Goal: Task Accomplishment & Management: Use online tool/utility

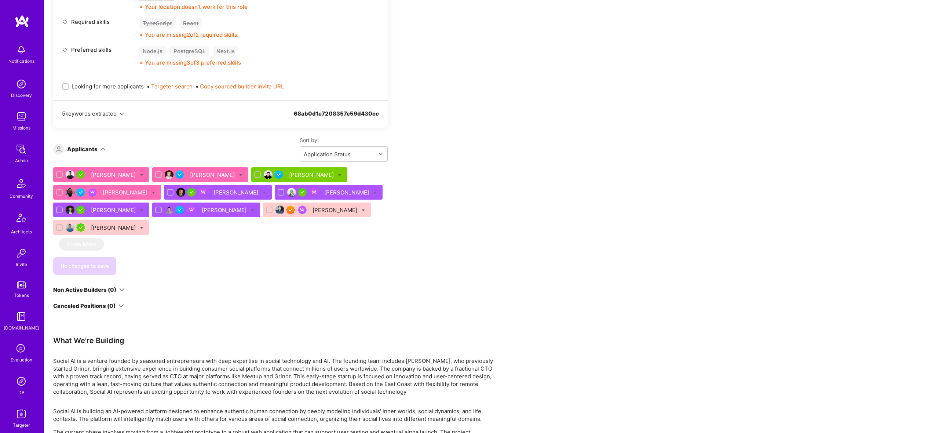
scroll to position [373, 0]
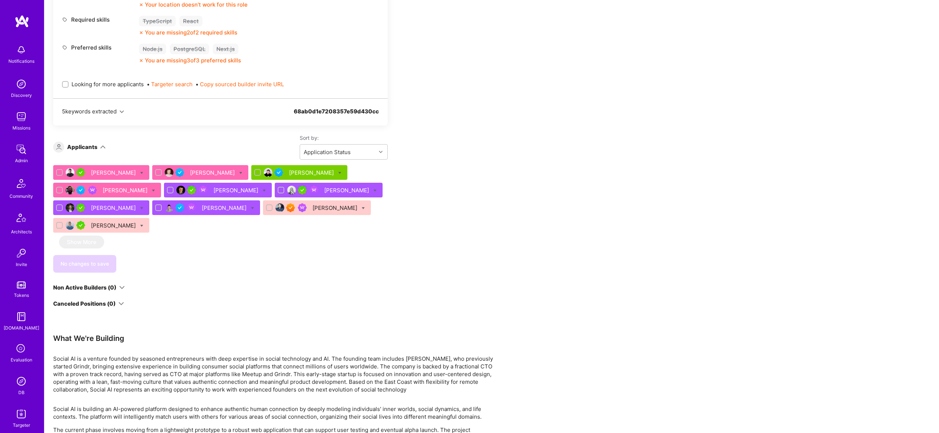
click at [101, 172] on div "[PERSON_NAME]" at bounding box center [114, 173] width 46 height 8
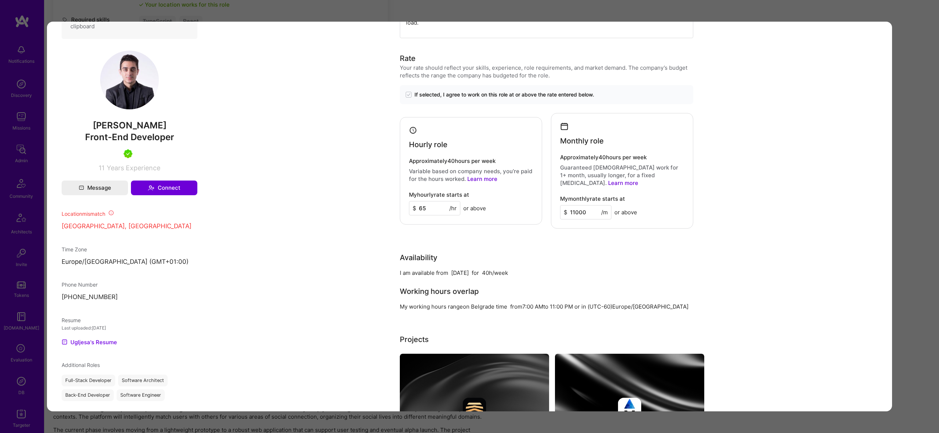
scroll to position [420, 0]
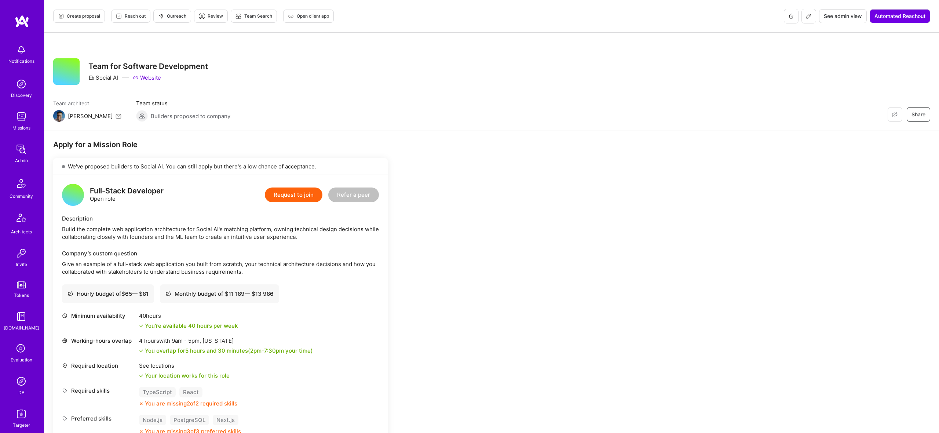
click at [84, 17] on span "Create proposal" at bounding box center [79, 16] width 42 height 7
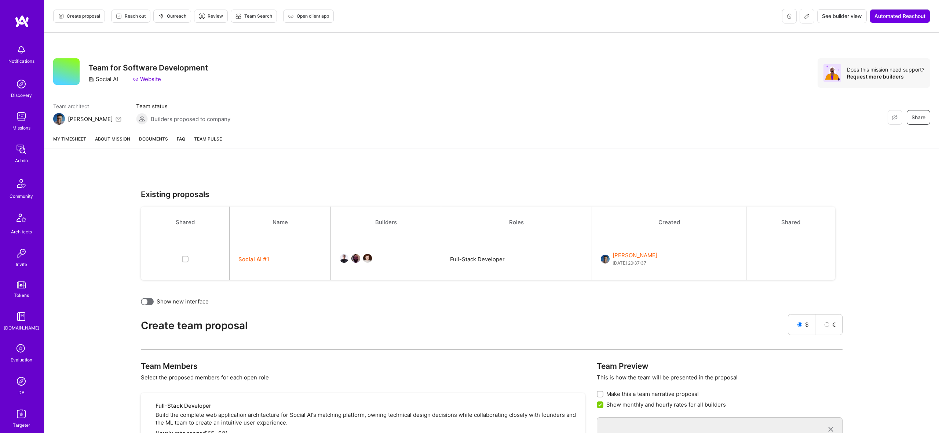
click at [248, 260] on button "Social AI #1" at bounding box center [253, 259] width 31 height 8
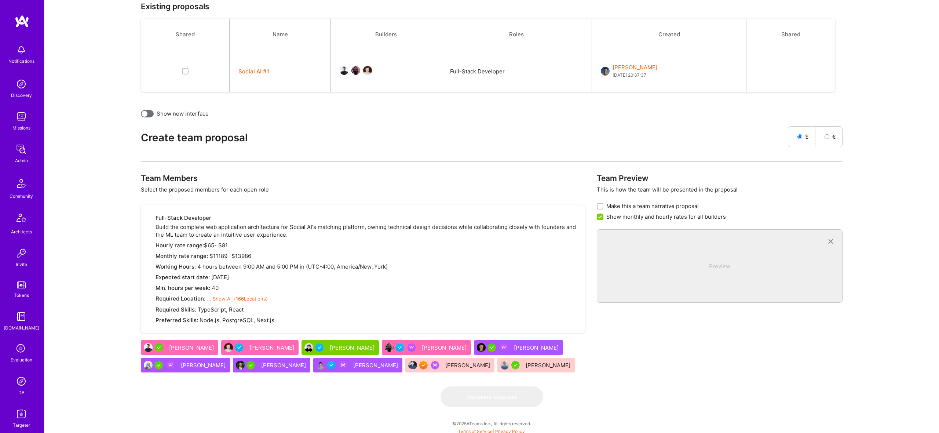
scroll to position [191, 0]
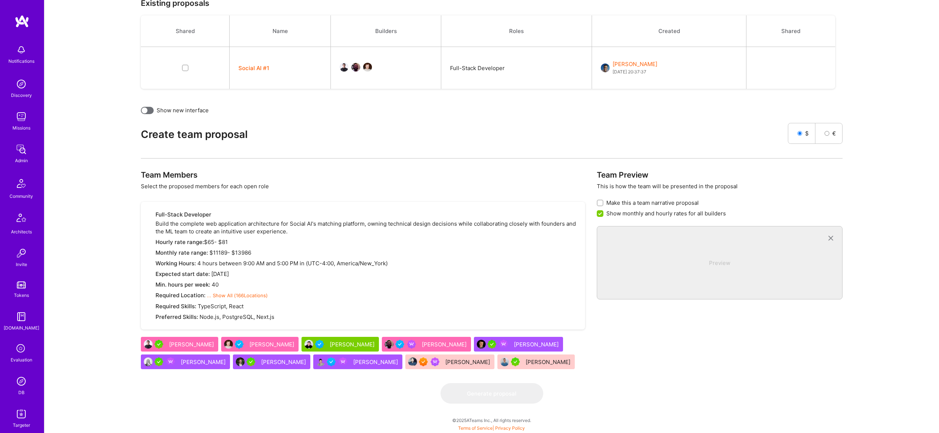
click at [192, 340] on div "[PERSON_NAME]" at bounding box center [179, 344] width 77 height 15
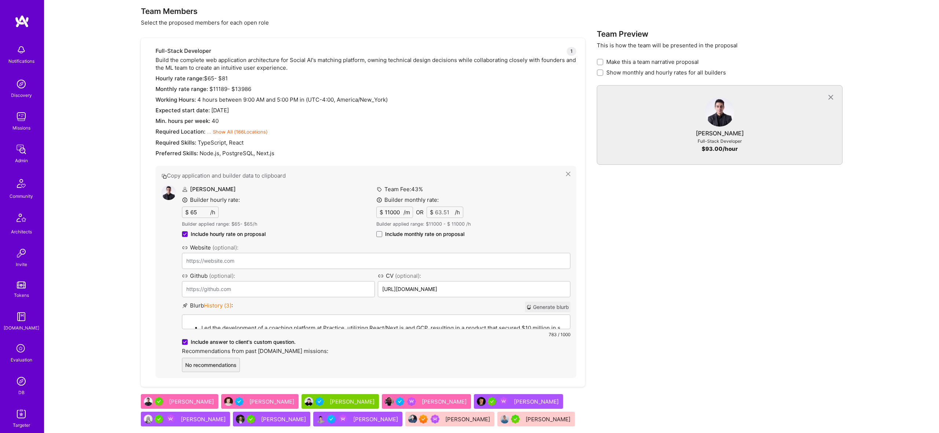
scroll to position [358, 0]
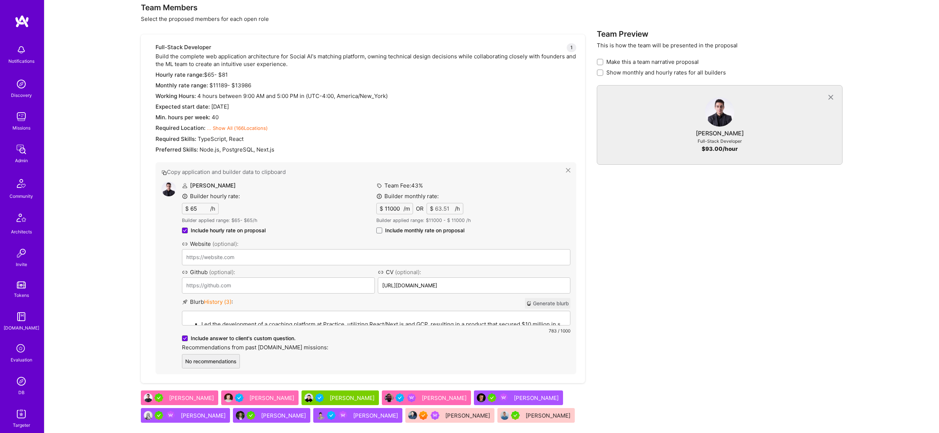
click at [381, 227] on label "Include monthly rate on proposal" at bounding box center [420, 230] width 88 height 7
click at [0, 0] on input "Include monthly rate on proposal" at bounding box center [0, 0] width 0 height 0
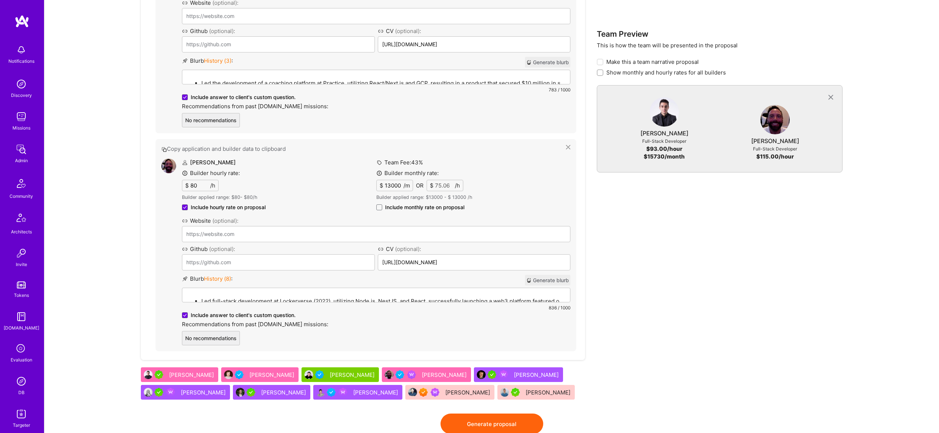
scroll to position [616, 0]
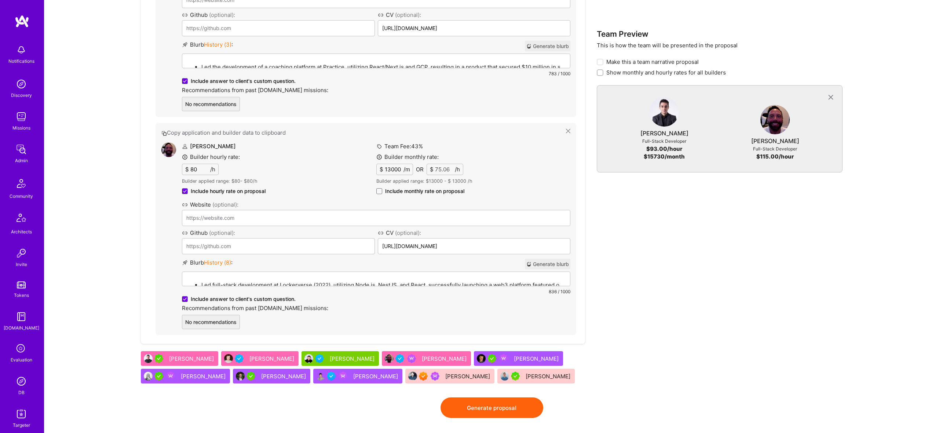
click at [405, 188] on span "Include monthly rate on proposal" at bounding box center [424, 190] width 79 height 7
click at [0, 0] on input "Include monthly rate on proposal" at bounding box center [0, 0] width 0 height 0
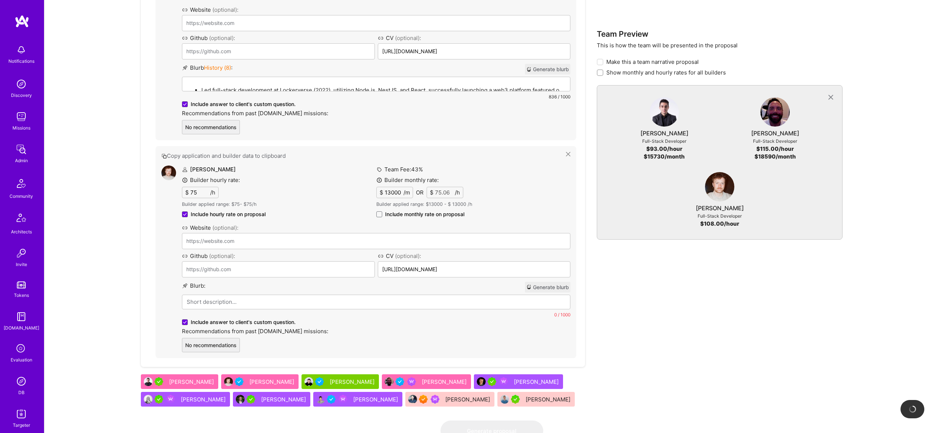
scroll to position [848, 0]
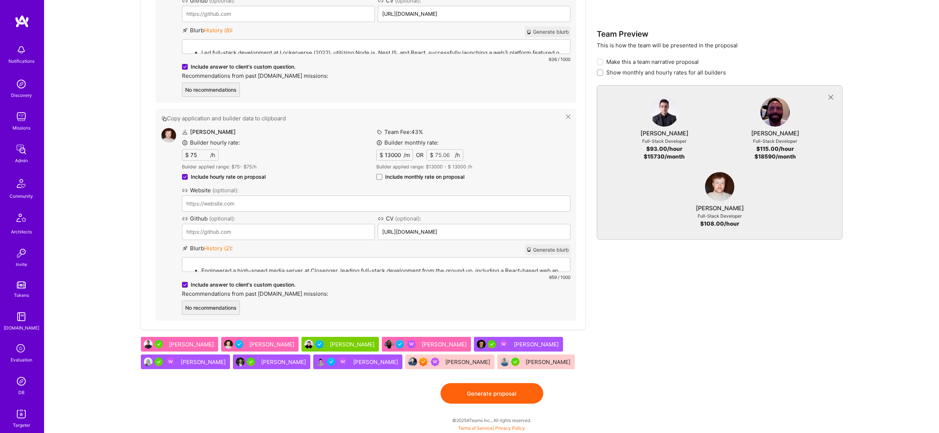
click at [415, 178] on span "Include monthly rate on proposal" at bounding box center [424, 176] width 79 height 7
click at [0, 0] on input "Include monthly rate on proposal" at bounding box center [0, 0] width 0 height 0
checkbox input "true"
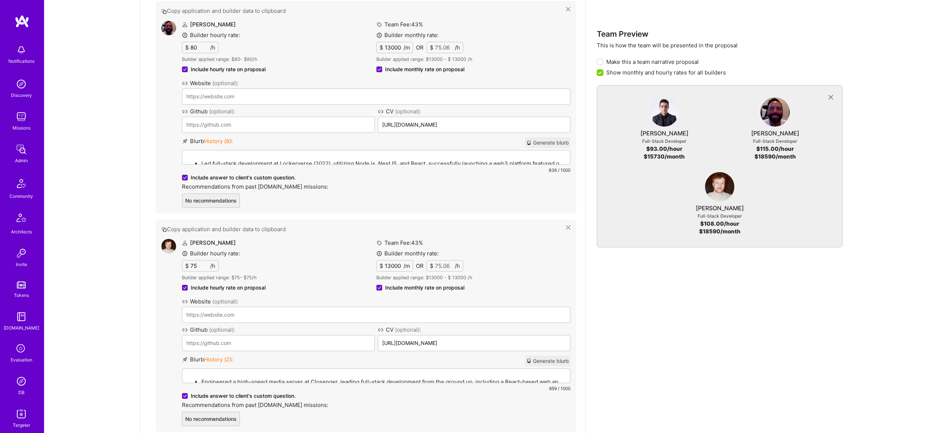
scroll to position [849, 0]
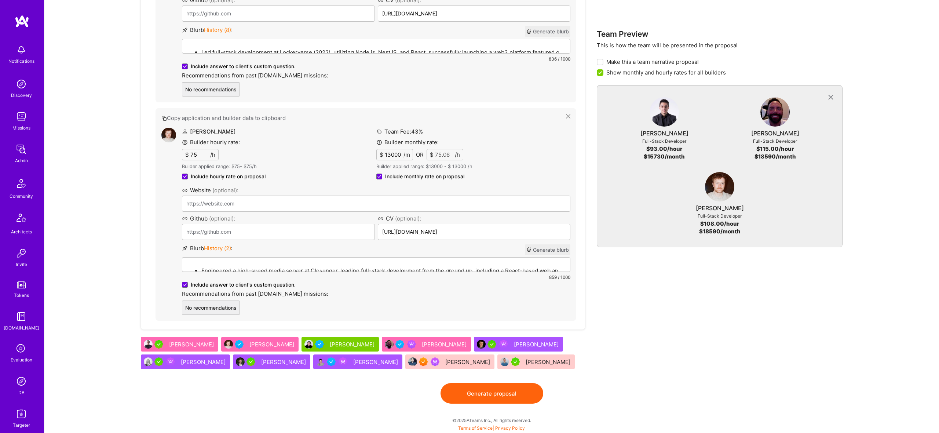
click at [515, 398] on button "Generate proposal" at bounding box center [492, 393] width 103 height 21
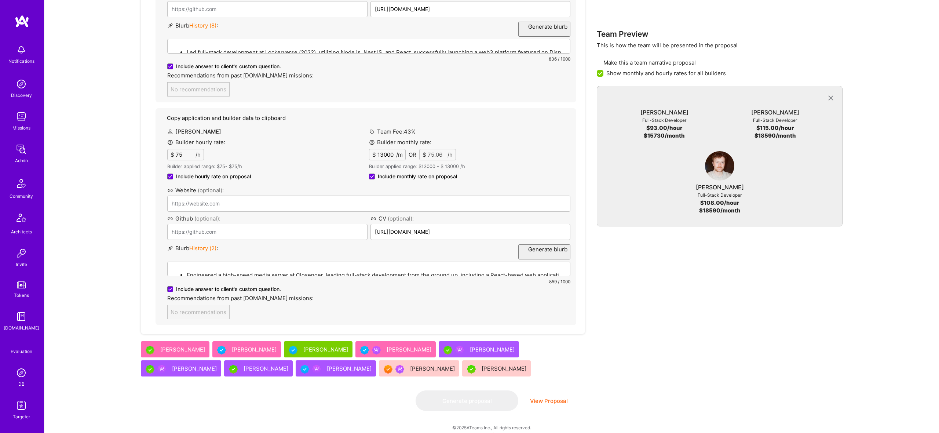
scroll to position [0, 0]
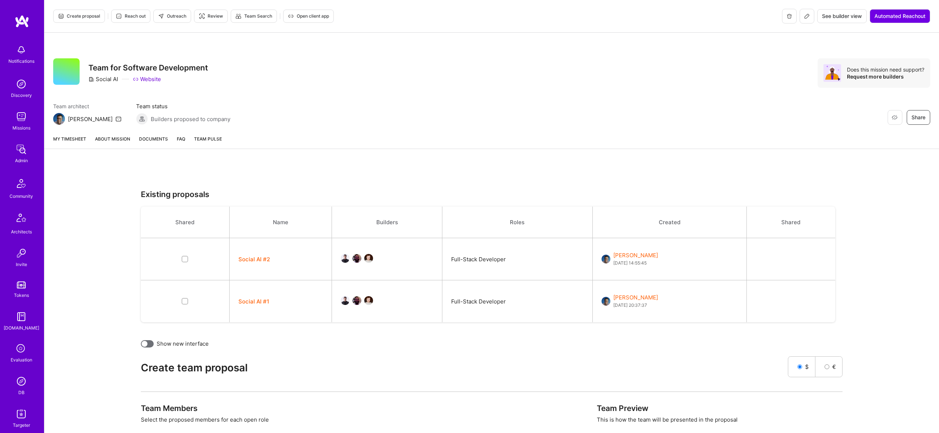
click at [254, 300] on button "Social AI #1" at bounding box center [253, 301] width 31 height 8
click at [258, 259] on button "Social AI #2" at bounding box center [254, 259] width 32 height 8
